Goal: Navigation & Orientation: Find specific page/section

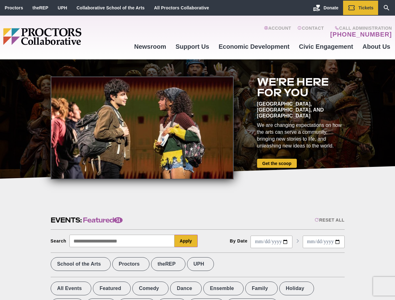
click at [197, 150] on div at bounding box center [142, 128] width 183 height 103
click at [329, 220] on div "Reset All" at bounding box center [330, 220] width 30 height 5
click at [186, 241] on button "Apply" at bounding box center [186, 241] width 23 height 13
